Goal: Check status: Check status

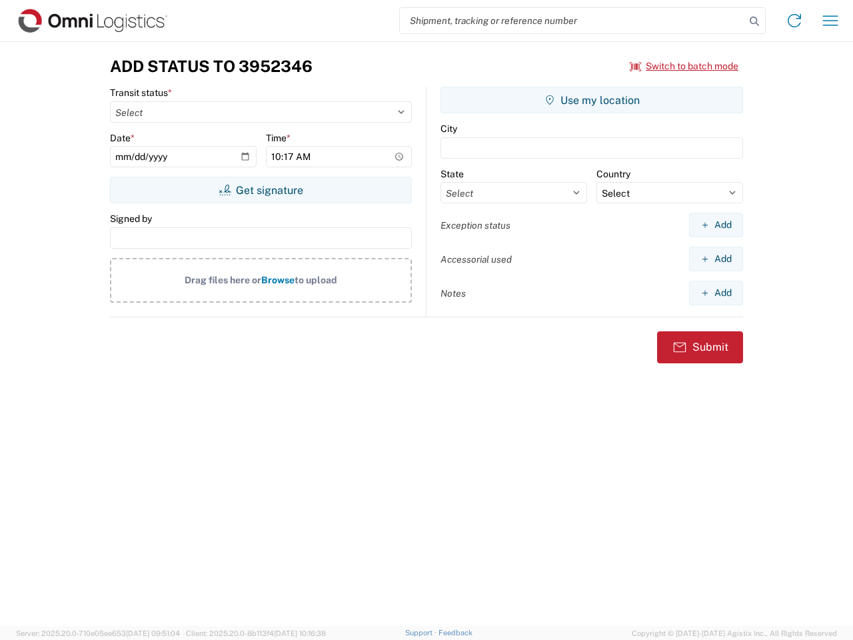
click at [572, 21] on input "search" at bounding box center [572, 20] width 345 height 25
click at [754, 21] on icon at bounding box center [754, 21] width 19 height 19
click at [794, 21] on icon at bounding box center [794, 20] width 21 height 21
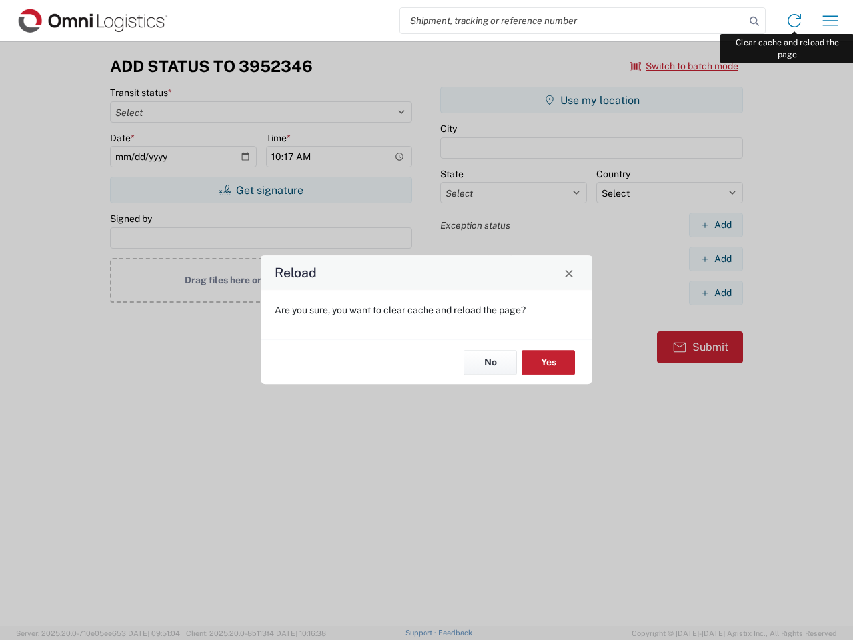
click at [830, 21] on div "Reload Are you sure, you want to clear cache and reload the page? No Yes" at bounding box center [426, 320] width 853 height 640
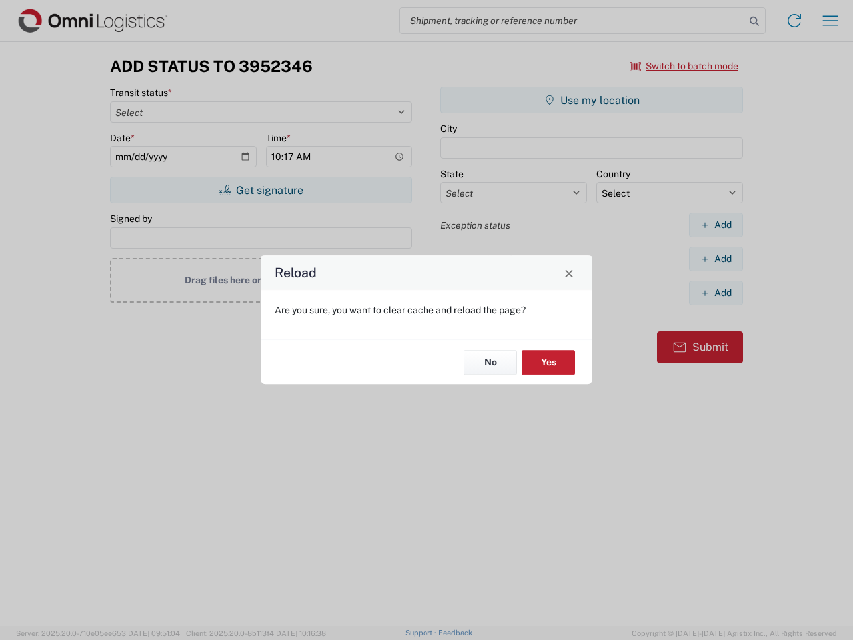
click at [684, 66] on div "Reload Are you sure, you want to clear cache and reload the page? No Yes" at bounding box center [426, 320] width 853 height 640
click at [261, 190] on div "Reload Are you sure, you want to clear cache and reload the page? No Yes" at bounding box center [426, 320] width 853 height 640
click at [592, 100] on div "Reload Are you sure, you want to clear cache and reload the page? No Yes" at bounding box center [426, 320] width 853 height 640
click at [716, 225] on div "Reload Are you sure, you want to clear cache and reload the page? No Yes" at bounding box center [426, 320] width 853 height 640
click at [716, 259] on div "Reload Are you sure, you want to clear cache and reload the page? No Yes" at bounding box center [426, 320] width 853 height 640
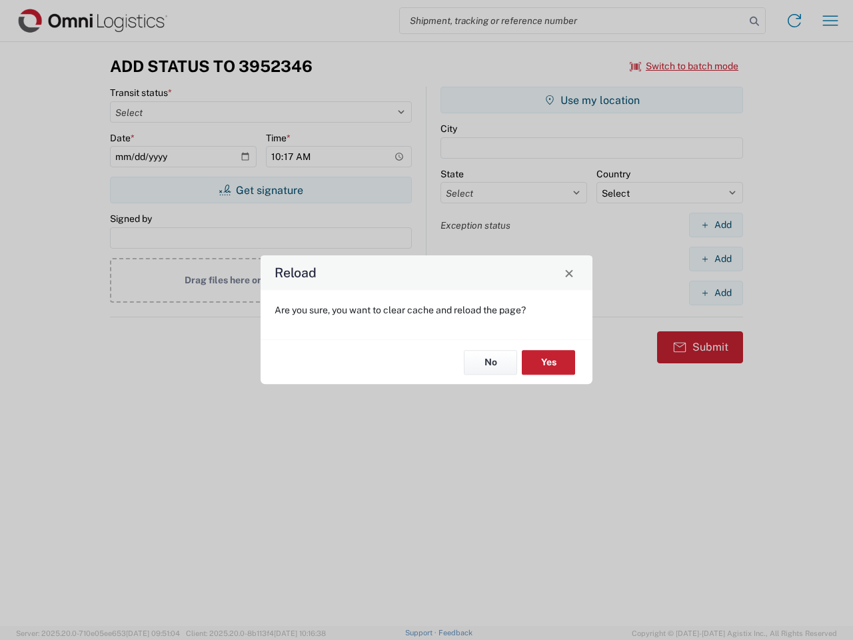
click at [716, 293] on div "Reload Are you sure, you want to clear cache and reload the page? No Yes" at bounding box center [426, 320] width 853 height 640
